Goal: Find specific page/section: Find specific page/section

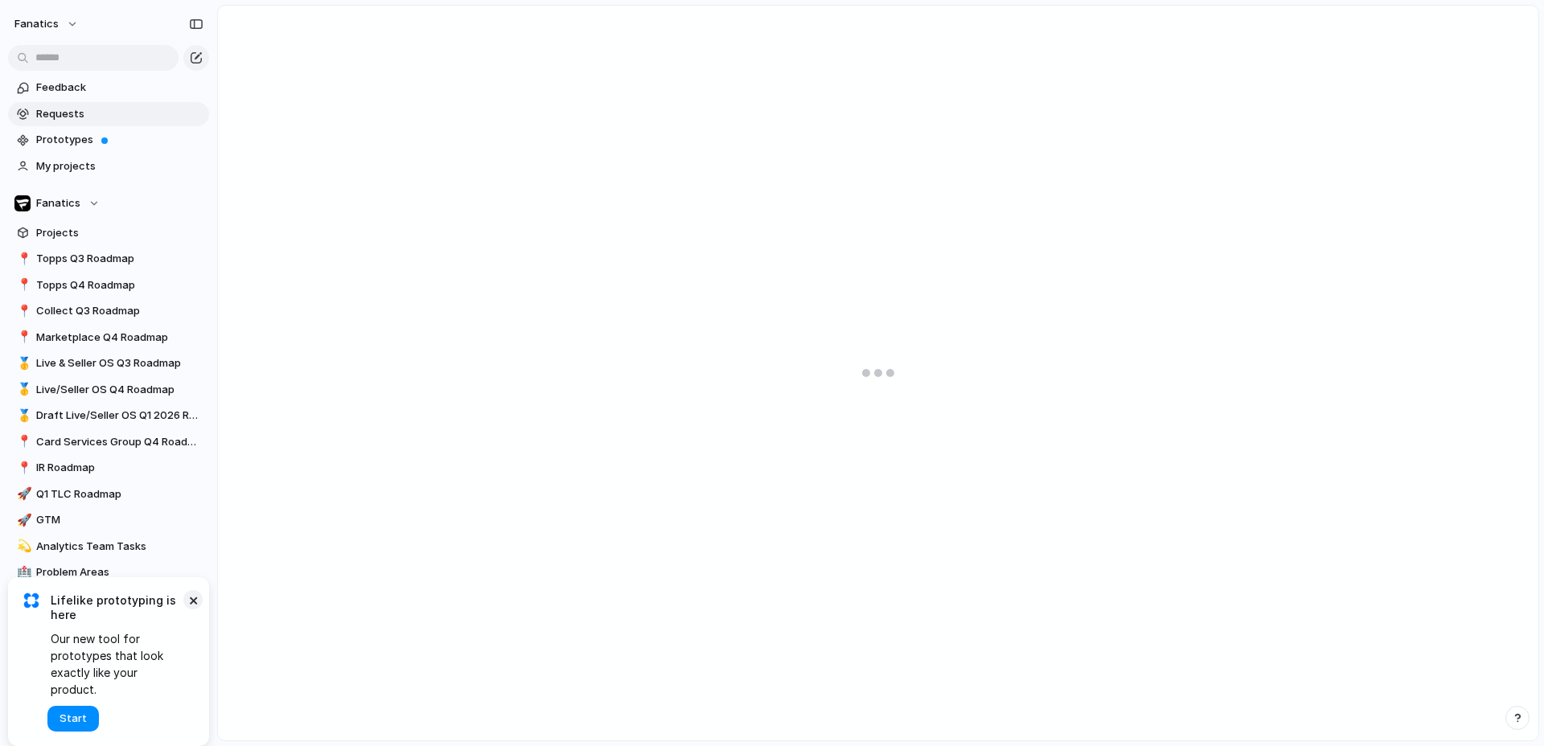
click at [192, 610] on button "×" at bounding box center [192, 599] width 19 height 19
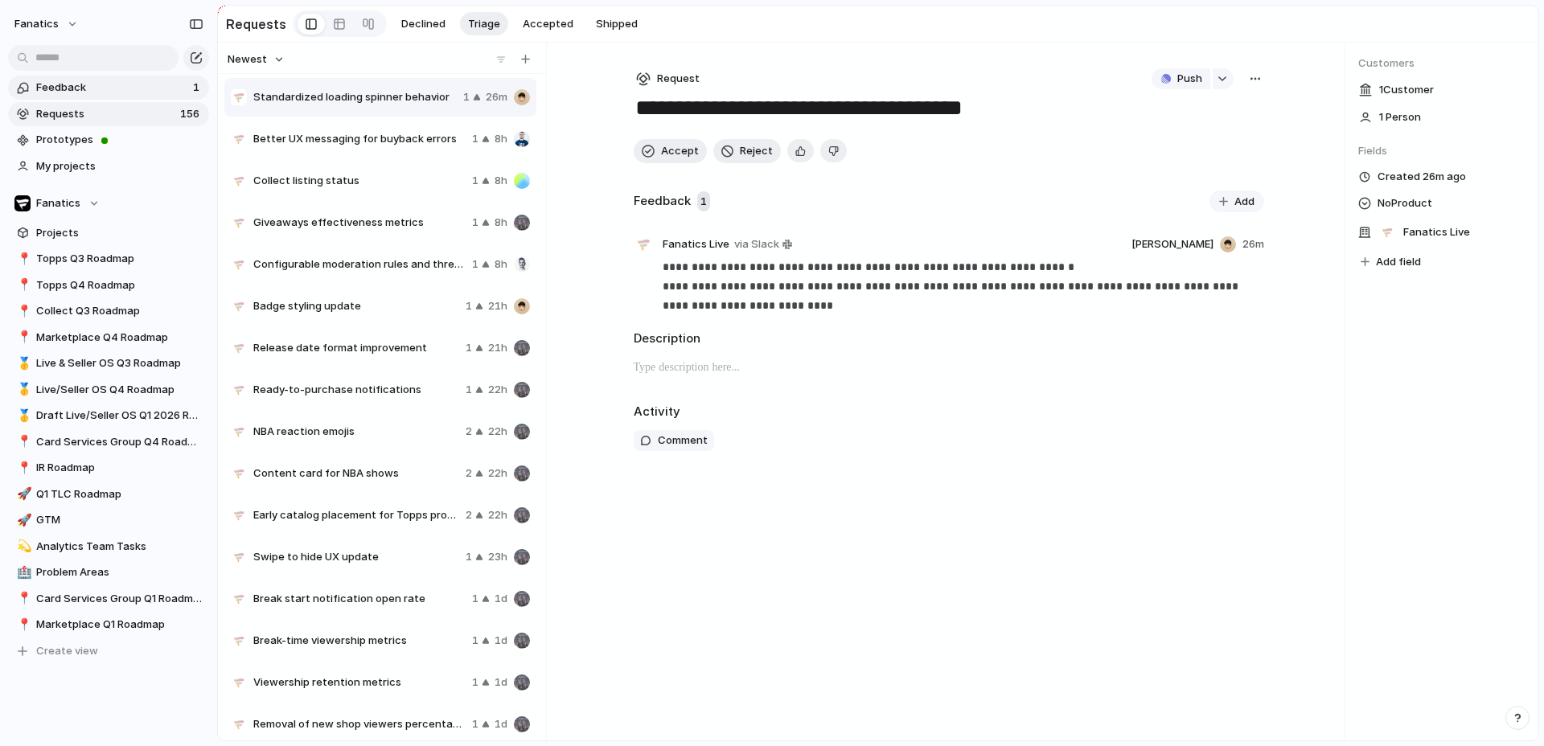
click at [168, 90] on span "Feedback" at bounding box center [112, 88] width 152 height 16
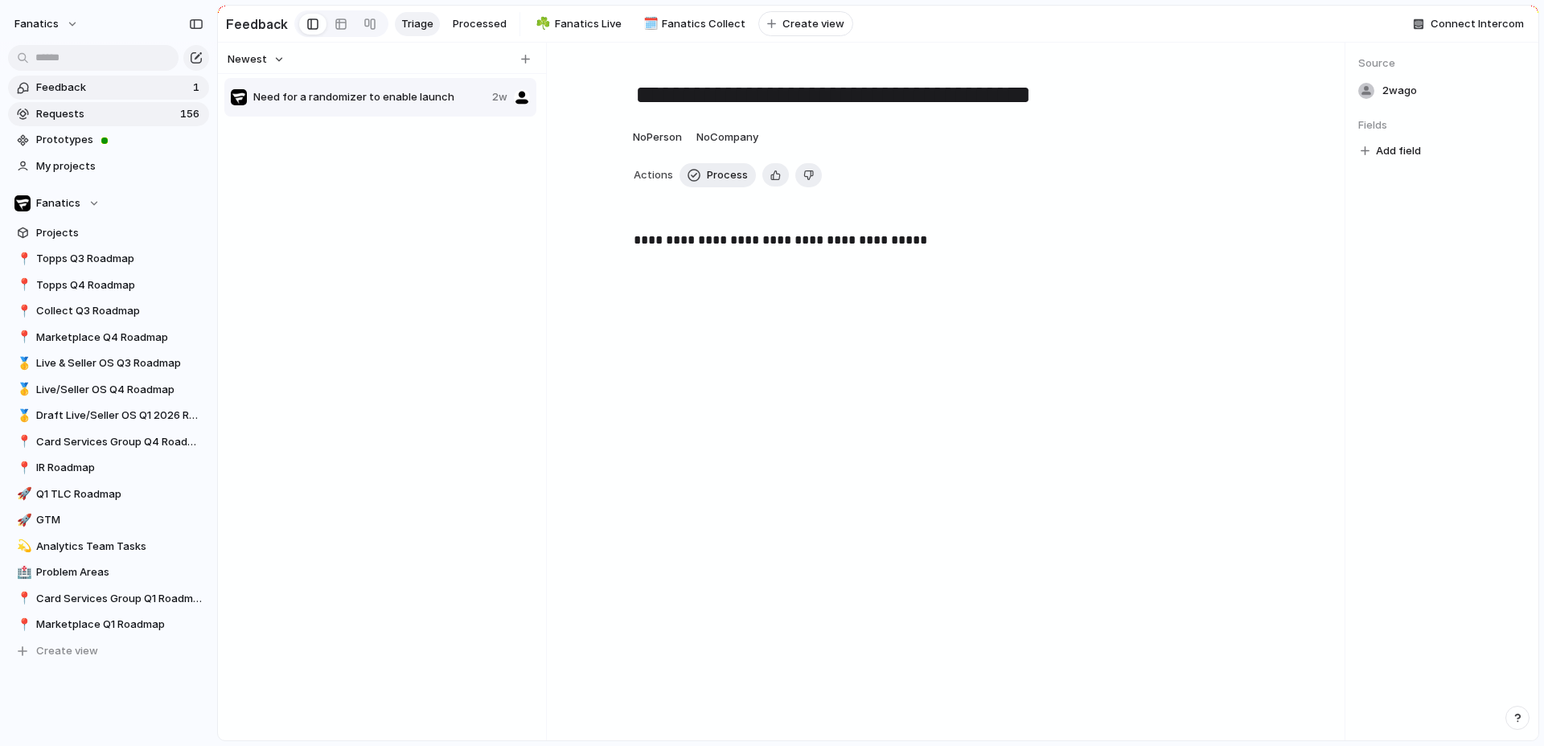
click at [134, 116] on span "Requests" at bounding box center [105, 114] width 139 height 16
